Goal: Find specific page/section: Find specific page/section

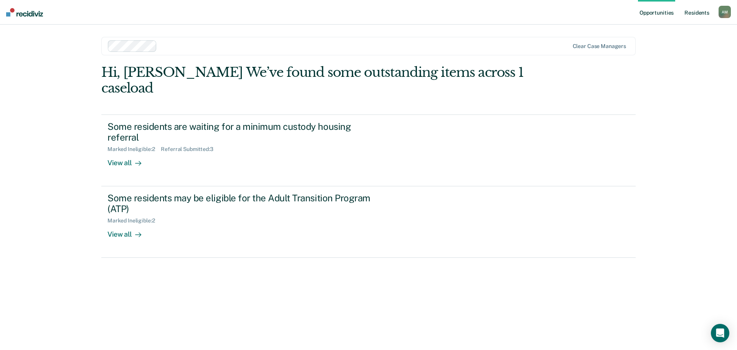
click at [686, 15] on link "Resident s" at bounding box center [697, 12] width 28 height 25
